Goal: Transaction & Acquisition: Purchase product/service

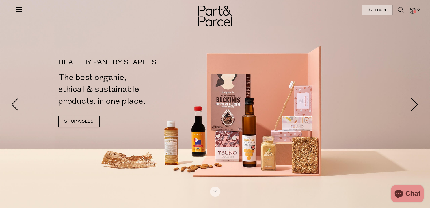
click at [400, 12] on icon at bounding box center [401, 10] width 6 height 6
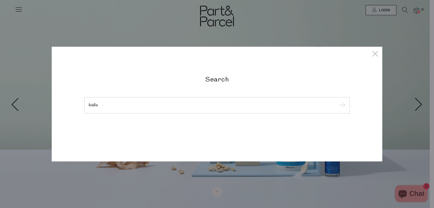
type input "kialla"
click at [337, 102] on input "submit" at bounding box center [341, 106] width 8 height 8
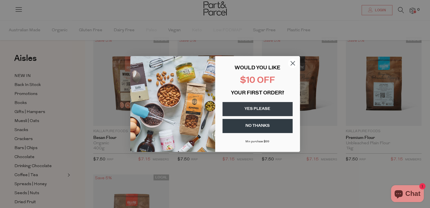
scroll to position [31, 0]
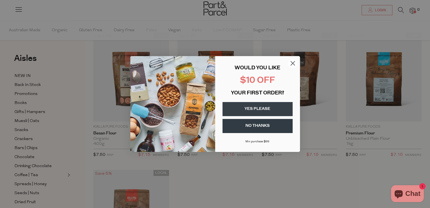
click at [295, 63] on circle "Close dialog" at bounding box center [292, 63] width 9 height 9
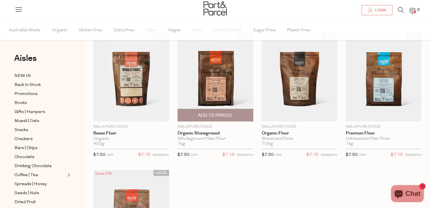
click at [200, 81] on img at bounding box center [215, 76] width 76 height 89
